Goal: Information Seeking & Learning: Learn about a topic

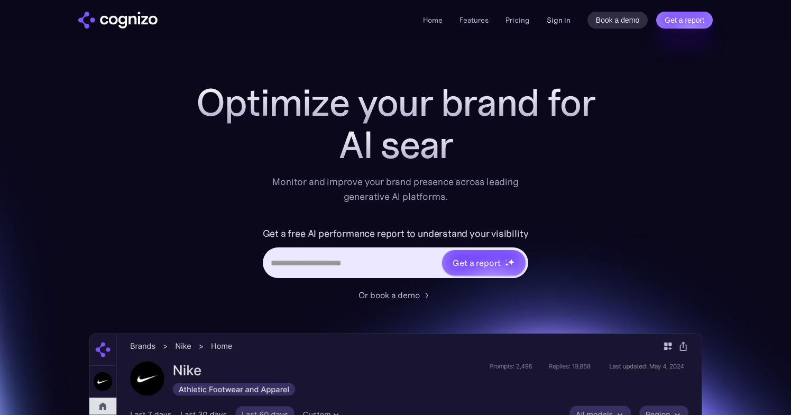
click at [551, 24] on link "Sign in" at bounding box center [558, 20] width 24 height 13
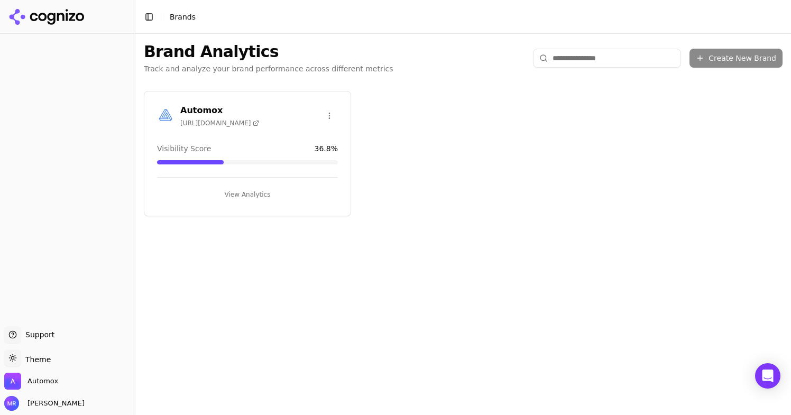
click at [292, 125] on div "Automox [URL][DOMAIN_NAME]" at bounding box center [247, 115] width 181 height 23
click at [239, 192] on button "View Analytics" at bounding box center [247, 194] width 181 height 17
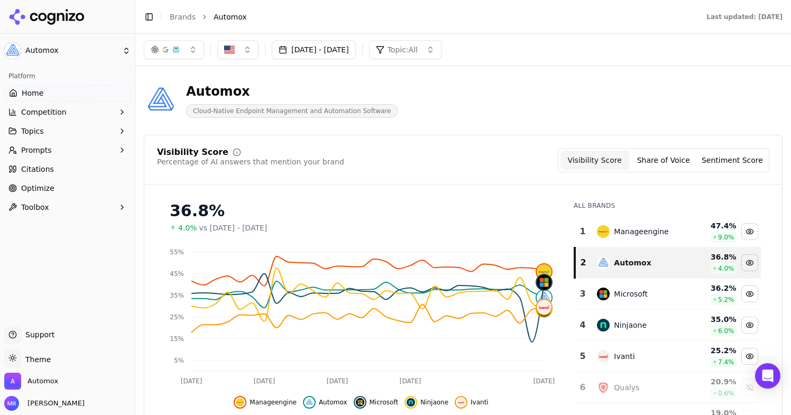
click at [341, 50] on button "Aug 18, 2025 - Sep 17, 2025" at bounding box center [314, 49] width 84 height 19
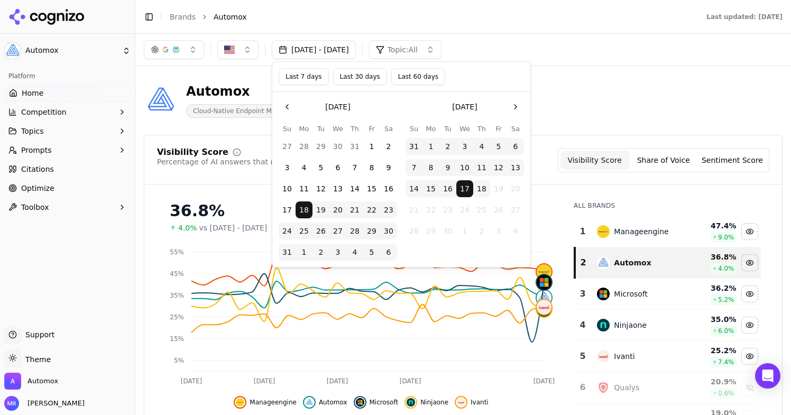
click at [293, 80] on button "Last 7 days" at bounding box center [303, 76] width 50 height 17
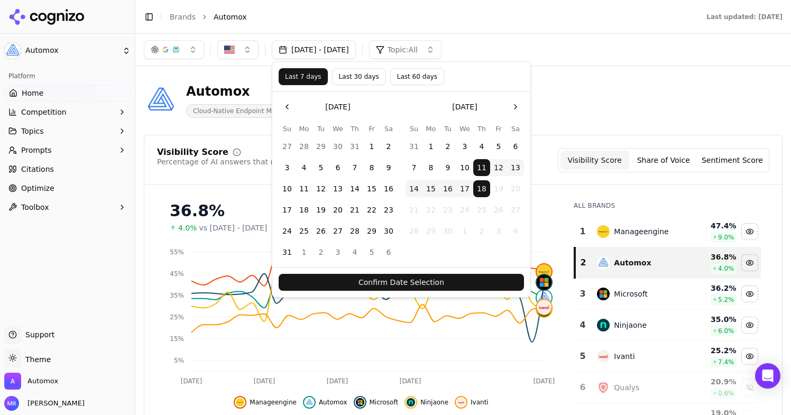
click at [468, 278] on button "Confirm Date Selection" at bounding box center [400, 282] width 245 height 17
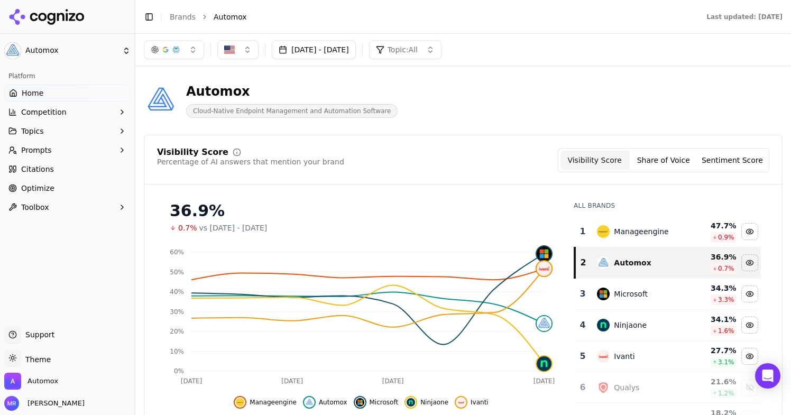
click at [356, 49] on button "Sep 11, 2025 - Sep 18, 2025" at bounding box center [314, 49] width 84 height 19
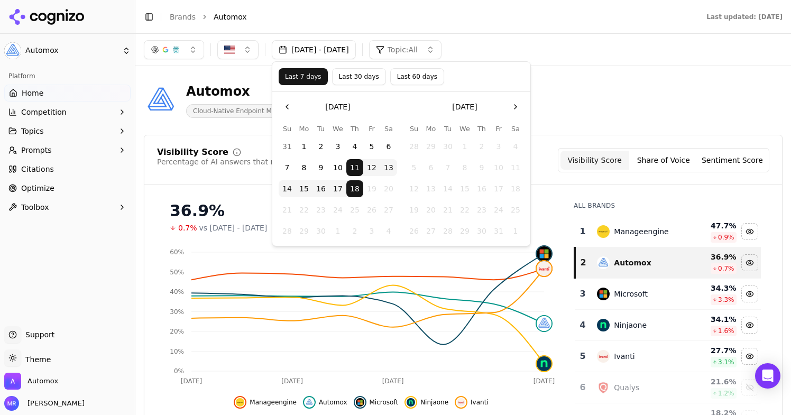
click at [367, 75] on button "Last 30 days" at bounding box center [359, 76] width 54 height 17
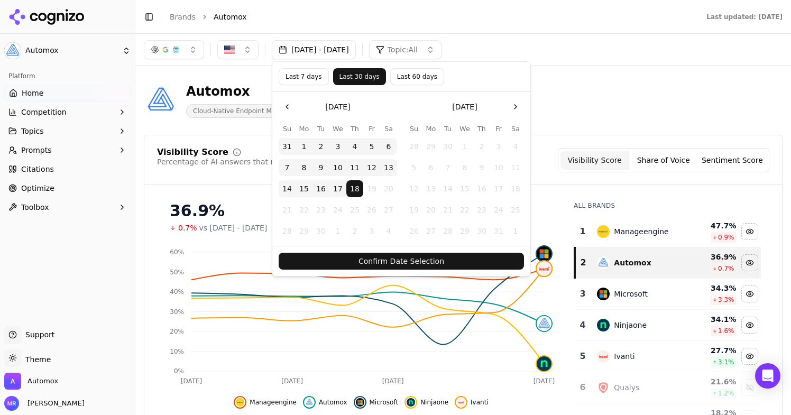
click at [403, 260] on button "Confirm Date Selection" at bounding box center [400, 261] width 245 height 17
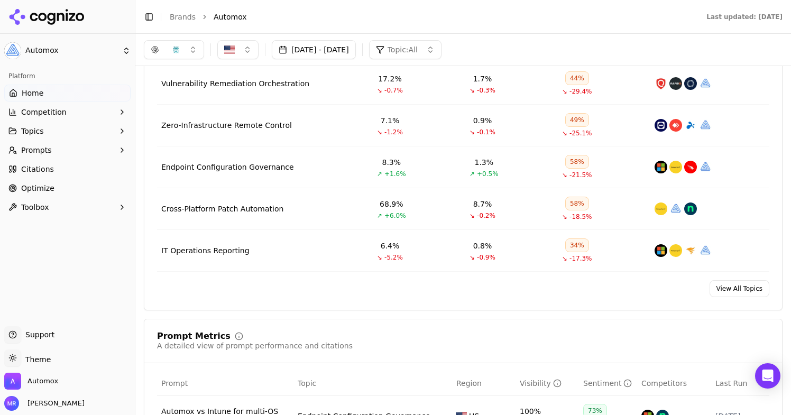
scroll to position [471, 0]
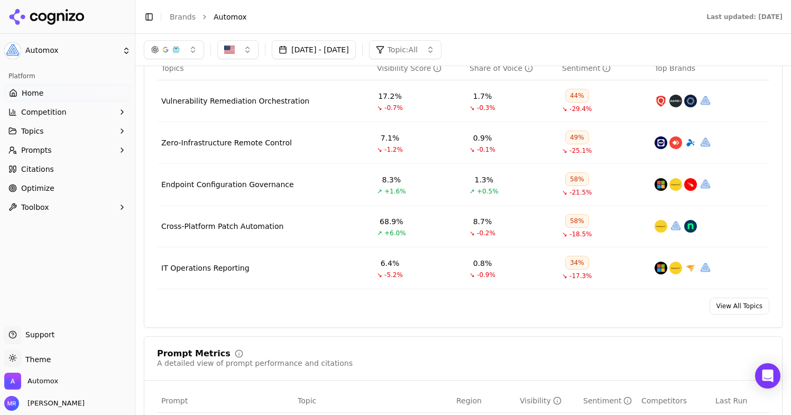
click at [35, 94] on span "Home" at bounding box center [33, 93] width 22 height 11
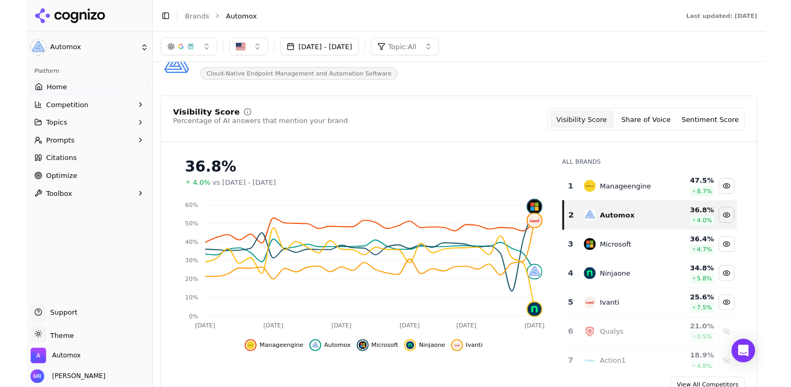
scroll to position [0, 0]
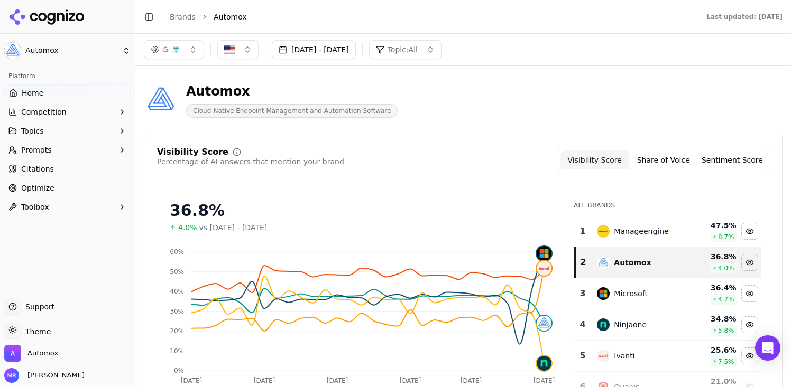
click at [119, 129] on icon "button" at bounding box center [122, 131] width 8 height 8
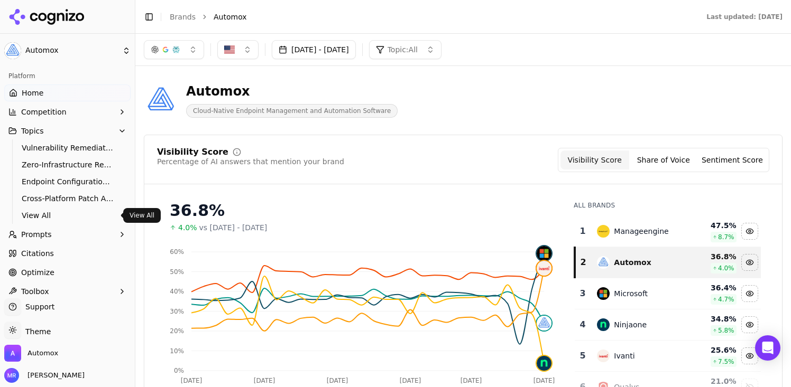
click at [62, 211] on span "View All" at bounding box center [68, 215] width 92 height 11
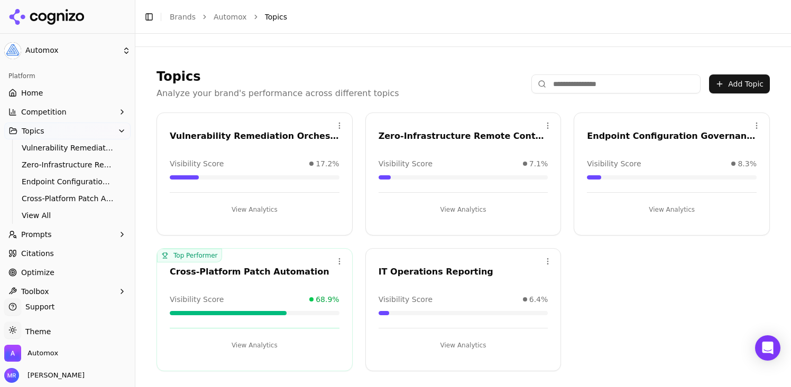
click at [431, 302] on div "Visibility Score 6.4%" at bounding box center [463, 299] width 170 height 11
click at [548, 262] on html "Automox Platform Home Competition Topics Vulnerability Remediation Orchestratio…" at bounding box center [395, 193] width 791 height 387
click at [442, 291] on html "Automox Platform Home Competition Topics Vulnerability Remediation Orchestratio…" at bounding box center [395, 193] width 791 height 387
click at [439, 346] on button "View Analytics" at bounding box center [463, 345] width 170 height 17
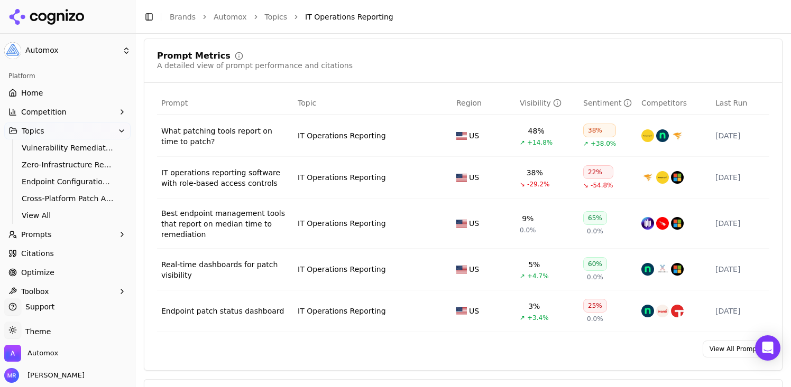
scroll to position [418, 0]
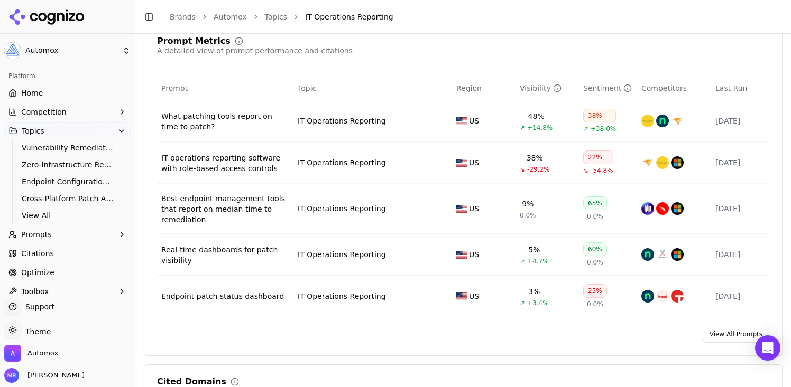
click at [249, 114] on div "What patching tools report on time to patch?" at bounding box center [225, 121] width 128 height 21
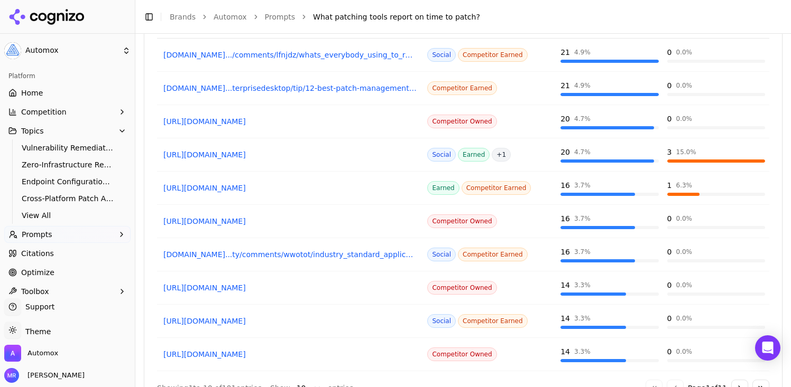
scroll to position [941, 0]
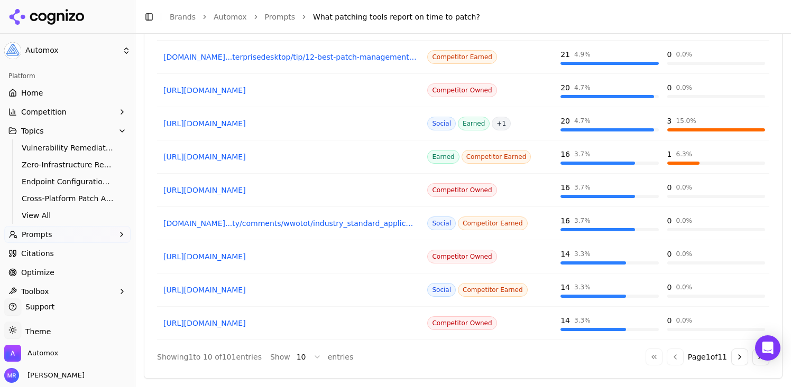
click at [739, 364] on button "Go to next page" at bounding box center [739, 357] width 17 height 17
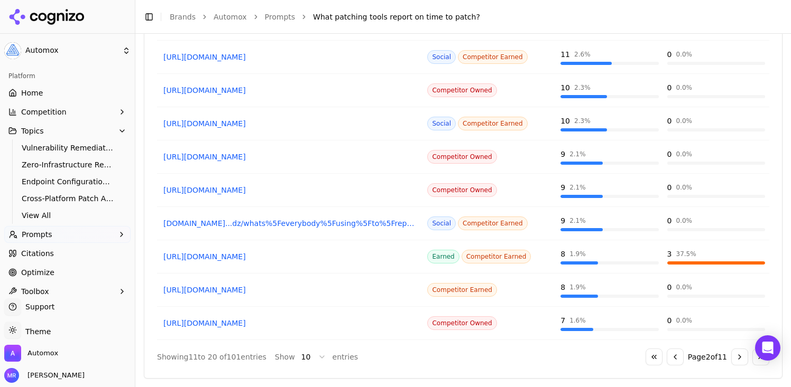
click at [675, 360] on button "Go to previous page" at bounding box center [674, 357] width 17 height 17
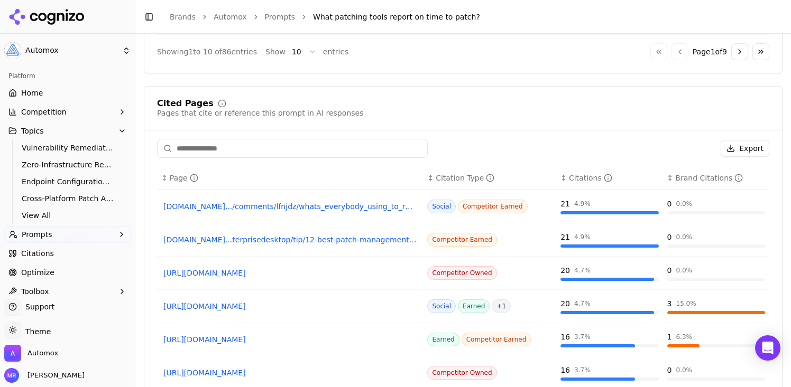
scroll to position [762, 0]
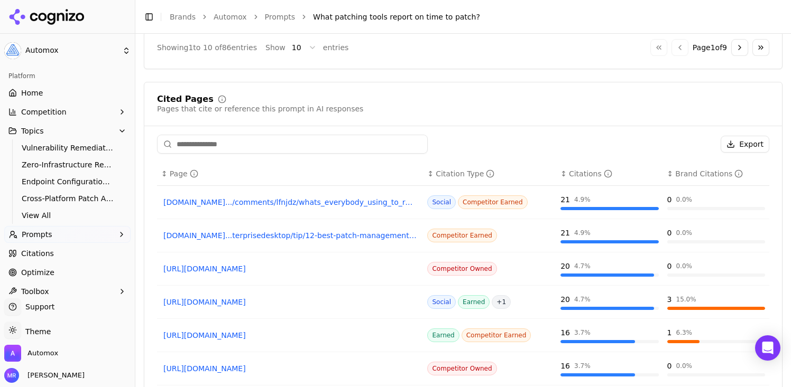
click at [34, 256] on span "Citations" at bounding box center [37, 253] width 33 height 11
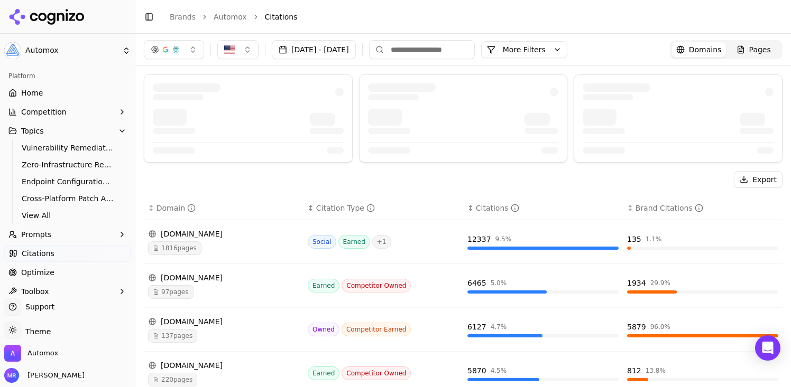
click at [199, 53] on button "button" at bounding box center [174, 49] width 60 height 19
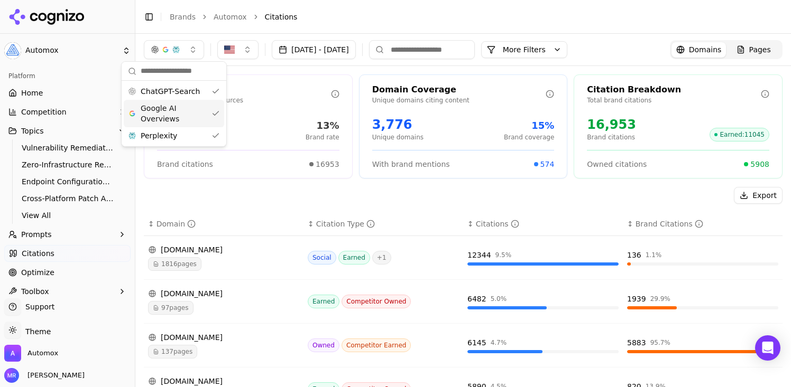
click at [181, 108] on span "Google AI Overviews" at bounding box center [174, 113] width 67 height 21
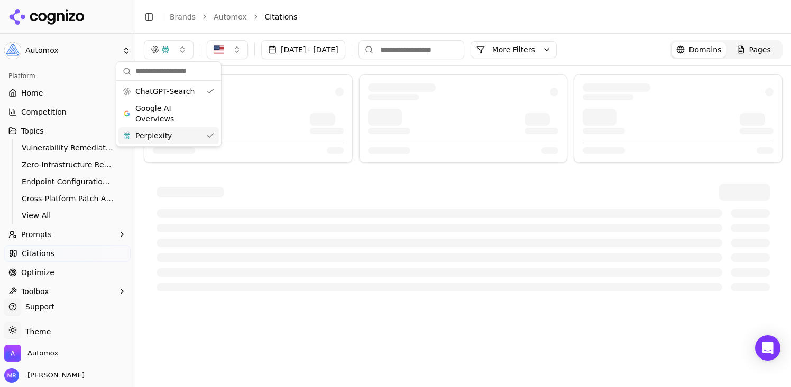
click at [170, 136] on div "Perplexity" at bounding box center [168, 135] width 100 height 17
click at [212, 188] on div at bounding box center [190, 192] width 68 height 11
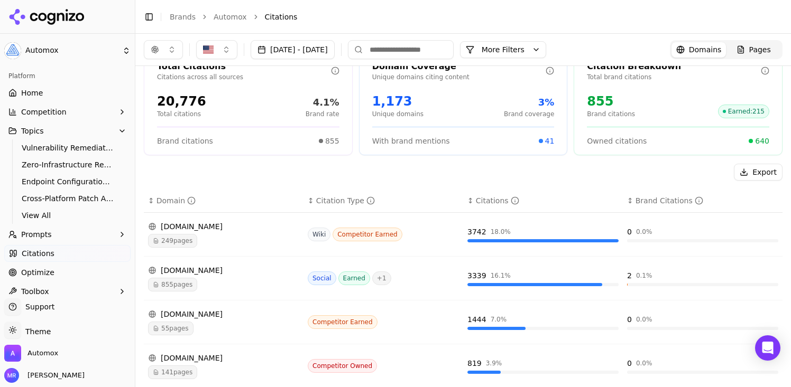
scroll to position [33, 0]
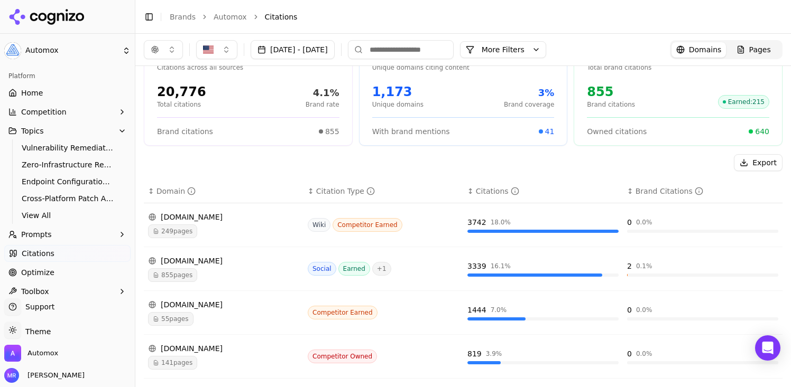
click at [191, 230] on span "249 pages" at bounding box center [172, 232] width 49 height 14
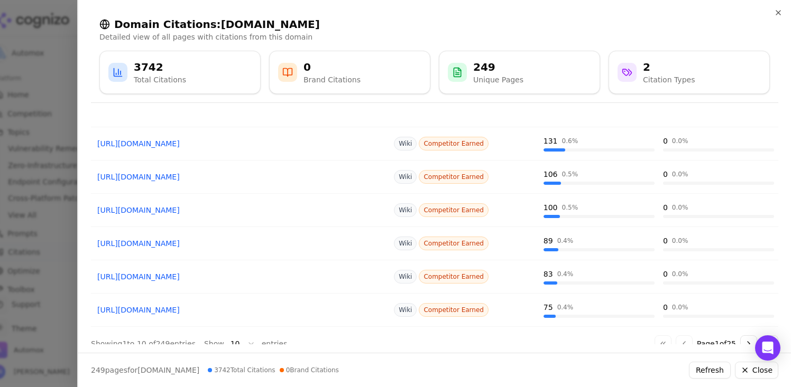
scroll to position [193, 0]
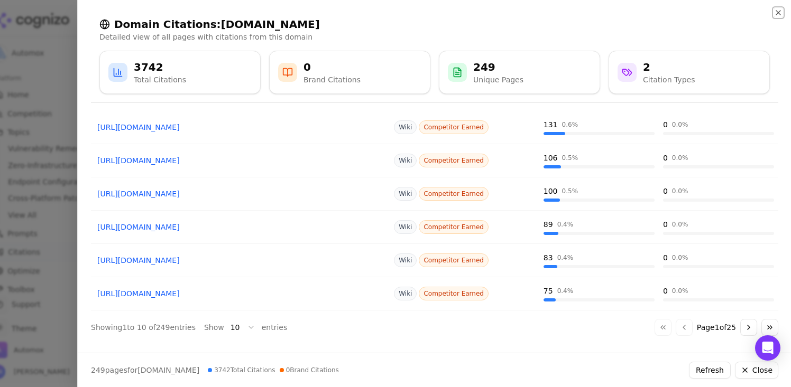
click at [779, 14] on icon "button" at bounding box center [778, 13] width 4 height 4
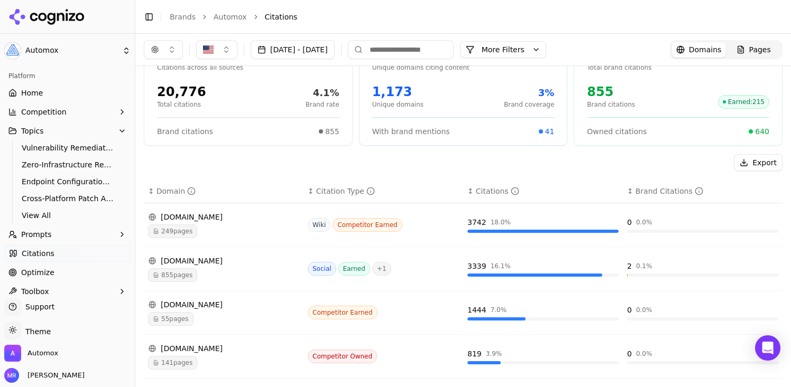
scroll to position [44, 0]
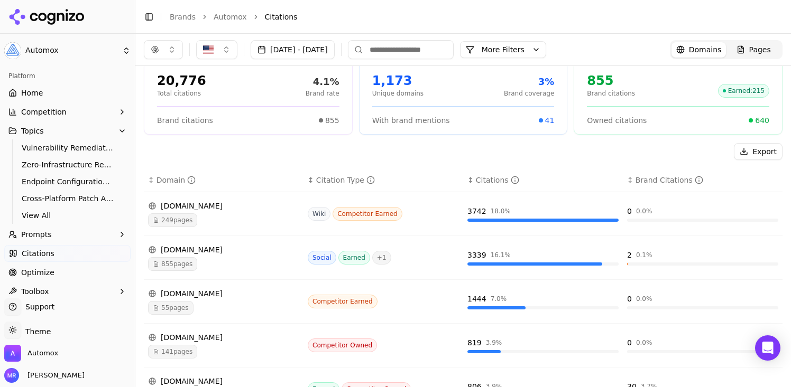
click at [71, 275] on link "Optimize" at bounding box center [67, 272] width 126 height 17
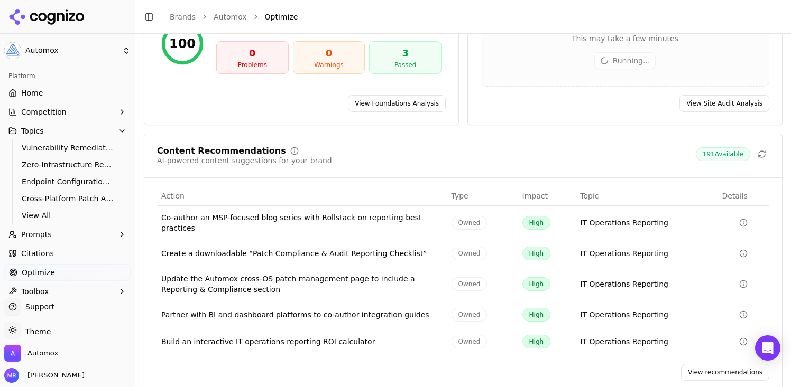
scroll to position [142, 0]
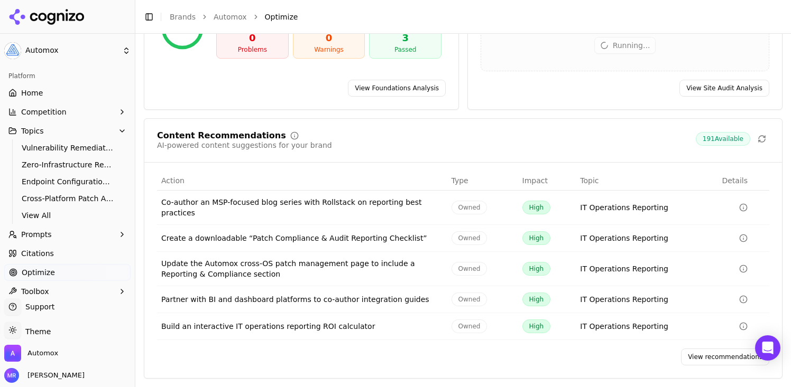
click at [708, 358] on link "View recommendations" at bounding box center [725, 357] width 88 height 17
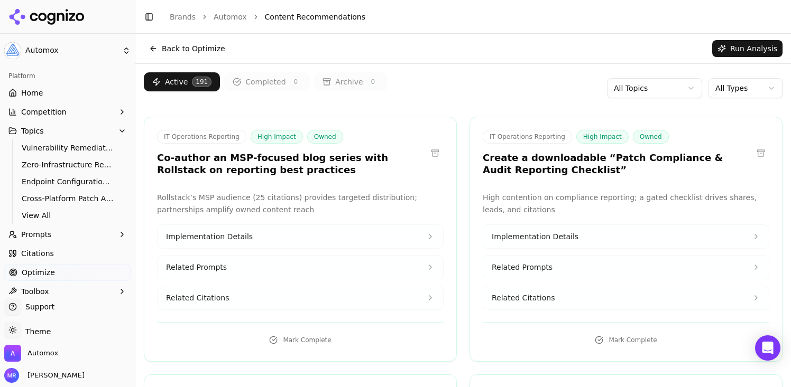
click at [666, 88] on html "Automox Platform Home Competition Topics Vulnerability Remediation Orchestratio…" at bounding box center [395, 193] width 791 height 387
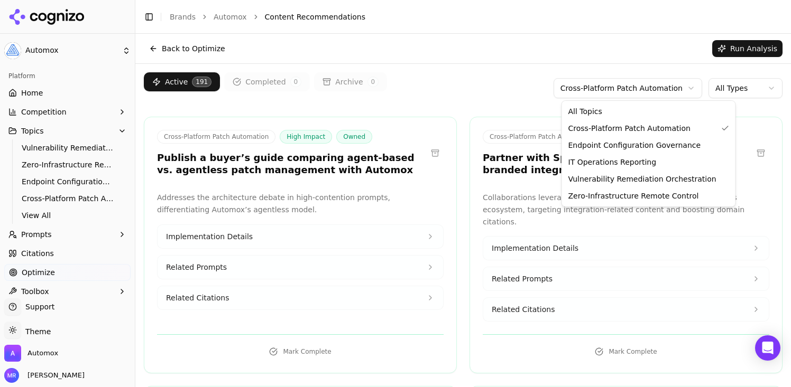
click at [627, 90] on html "Automox Platform Home Competition Topics Vulnerability Remediation Orchestratio…" at bounding box center [395, 193] width 791 height 387
click at [545, 55] on html "Automox Platform Home Competition Topics Vulnerability Remediation Orchestratio…" at bounding box center [395, 193] width 791 height 387
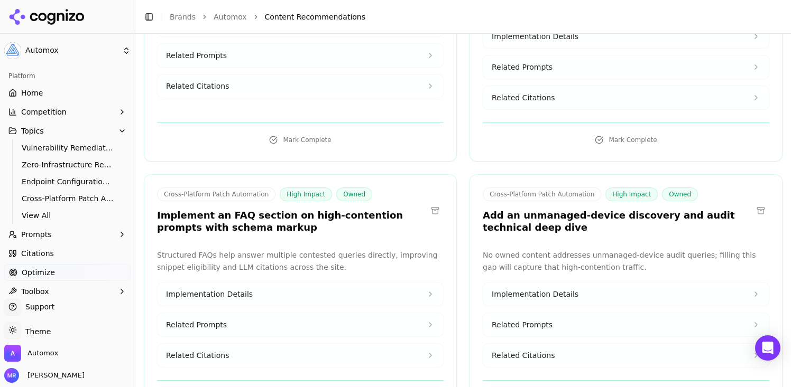
scroll to position [227, 0]
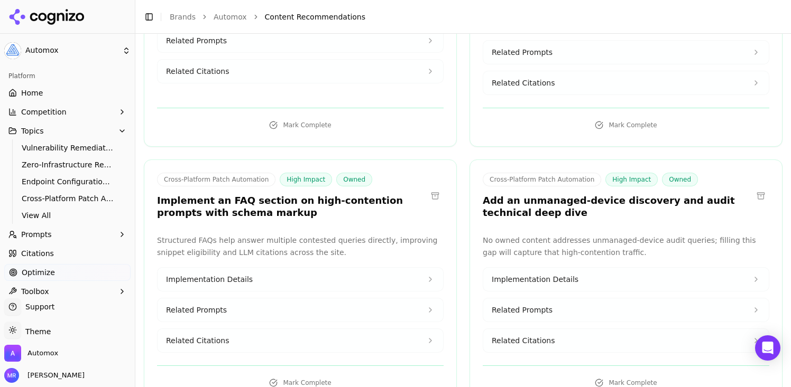
click at [725, 269] on button "Implementation Details" at bounding box center [625, 279] width 285 height 23
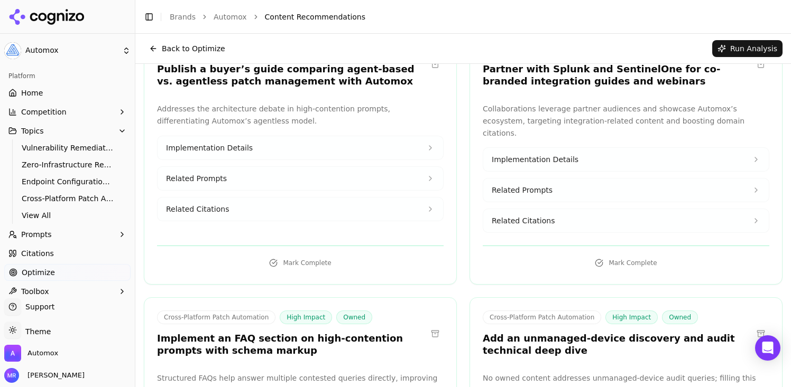
scroll to position [0, 0]
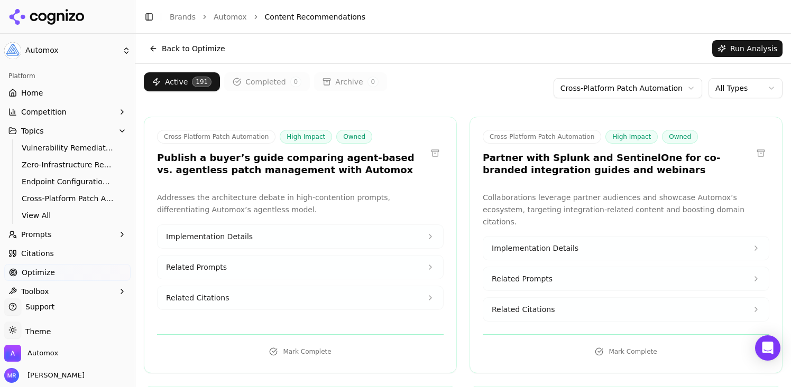
click at [430, 237] on icon at bounding box center [430, 237] width 2 height 4
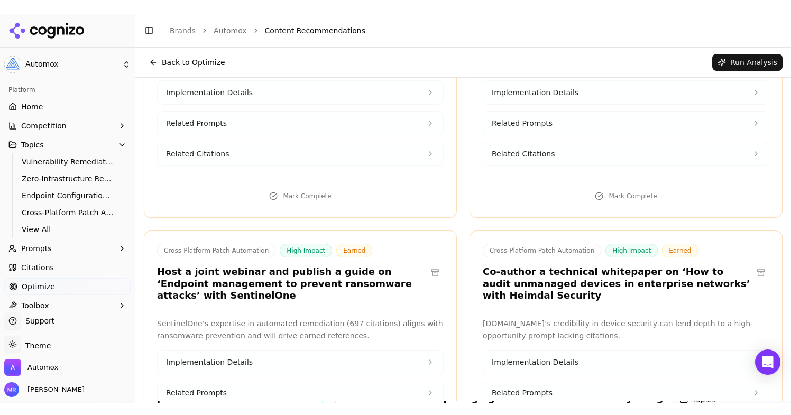
scroll to position [1583, 0]
